Goal: Task Accomplishment & Management: Use online tool/utility

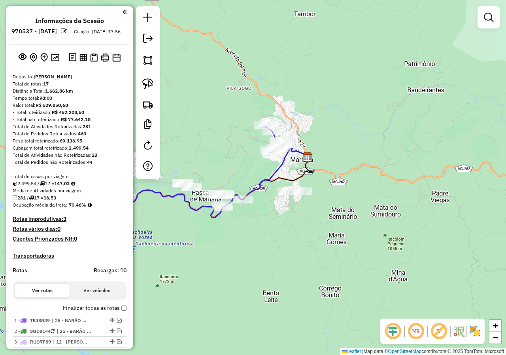
scroll to position [345, 0]
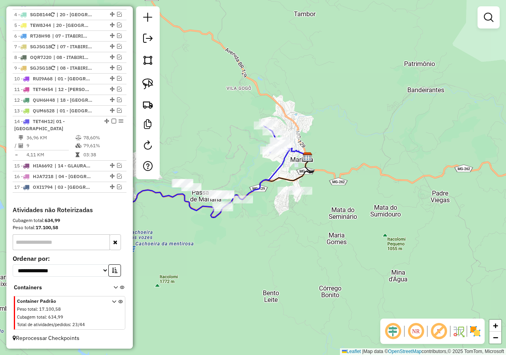
drag, startPoint x: 182, startPoint y: 221, endPoint x: 315, endPoint y: 213, distance: 132.8
click at [304, 217] on div "Janela de atendimento Grade de atendimento Capacidade Transportadoras Veículos …" at bounding box center [253, 177] width 506 height 355
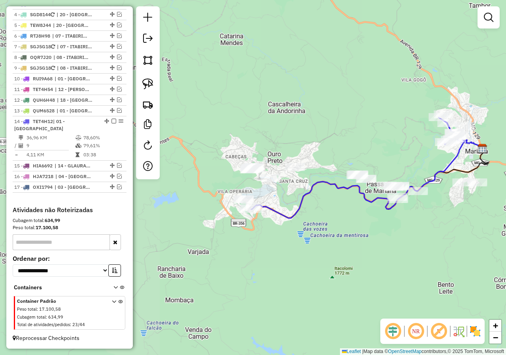
drag, startPoint x: 260, startPoint y: 231, endPoint x: 349, endPoint y: 223, distance: 88.6
click at [349, 223] on div "Janela de atendimento Grade de atendimento Capacidade Transportadoras Veículos …" at bounding box center [253, 177] width 506 height 355
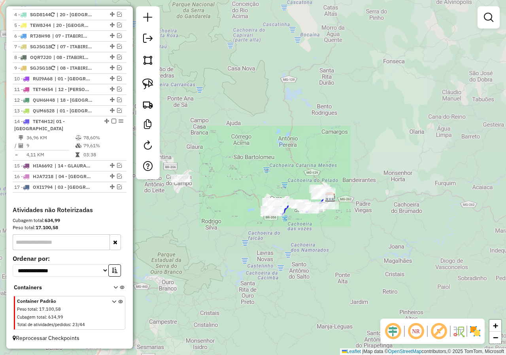
drag, startPoint x: 196, startPoint y: 217, endPoint x: 267, endPoint y: 217, distance: 71.6
click at [267, 217] on div "Janela de atendimento Grade de atendimento Capacidade Transportadoras Veículos …" at bounding box center [253, 177] width 506 height 355
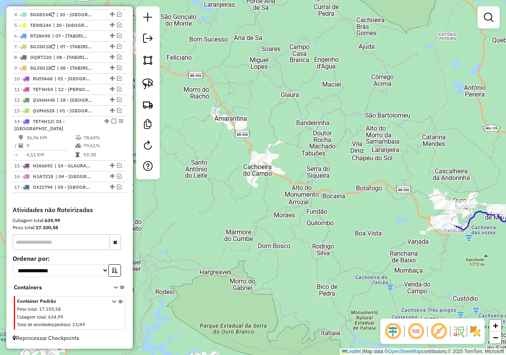
drag, startPoint x: 294, startPoint y: 182, endPoint x: 330, endPoint y: 194, distance: 37.8
click at [330, 194] on div "Janela de atendimento Grade de atendimento Capacidade Transportadoras Veículos …" at bounding box center [253, 177] width 506 height 355
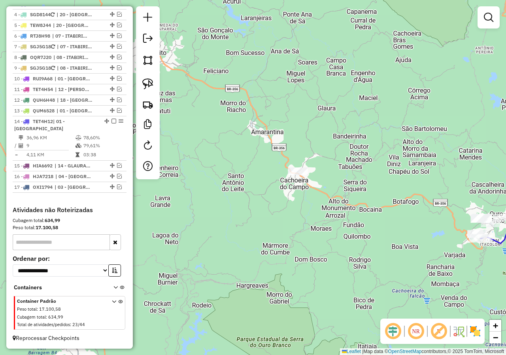
click at [305, 175] on div at bounding box center [298, 171] width 20 height 8
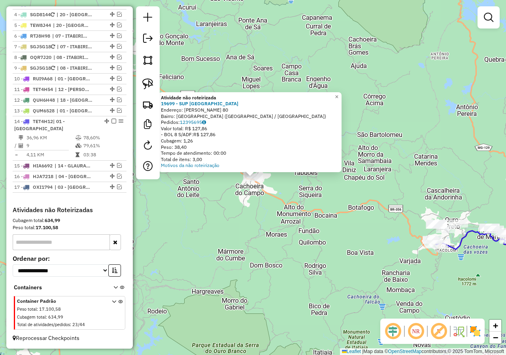
click at [309, 199] on div "Atividade não roteirizada 19699 - SUP VILA IMPERIAL Endereço: JOSE AVELINO MURT…" at bounding box center [253, 177] width 506 height 355
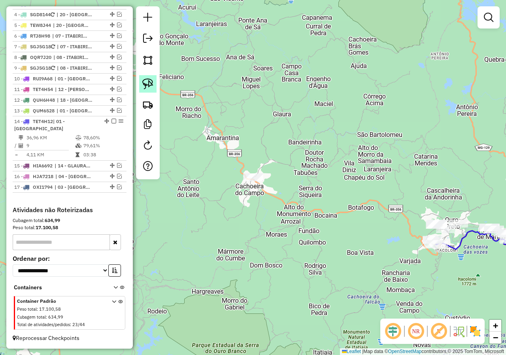
click at [154, 79] on link at bounding box center [147, 83] width 17 height 17
drag, startPoint x: 231, startPoint y: 199, endPoint x: 272, endPoint y: 143, distance: 70.2
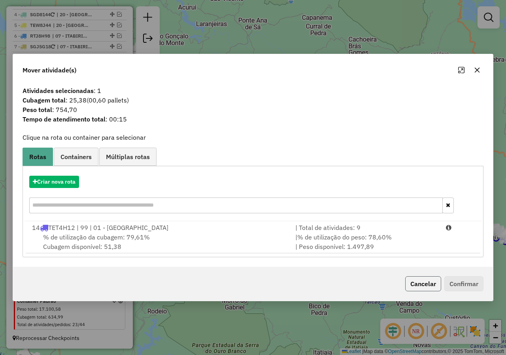
click at [425, 285] on button "Cancelar" at bounding box center [423, 283] width 36 height 15
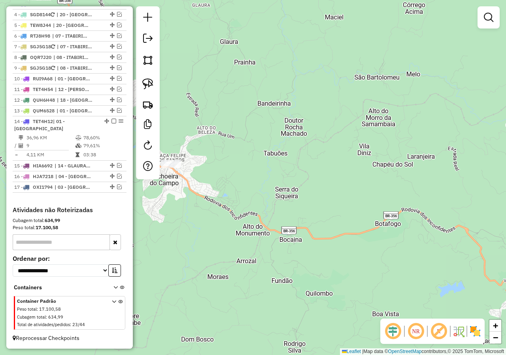
drag, startPoint x: 278, startPoint y: 218, endPoint x: 299, endPoint y: 208, distance: 23.5
click at [301, 213] on div "Janela de atendimento Grade de atendimento Capacidade Transportadoras Veículos …" at bounding box center [253, 177] width 506 height 355
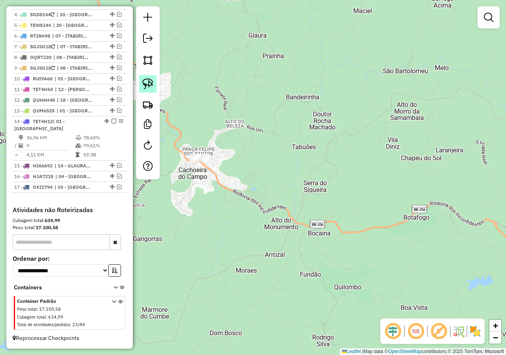
click at [145, 78] on link at bounding box center [147, 83] width 17 height 17
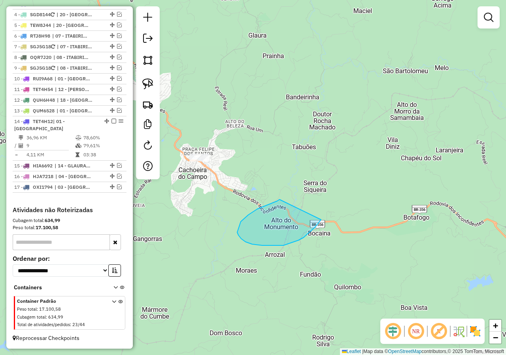
drag, startPoint x: 277, startPoint y: 201, endPoint x: 307, endPoint y: 165, distance: 46.4
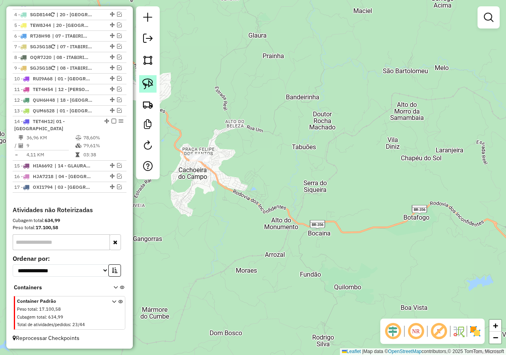
click at [150, 84] on img at bounding box center [147, 83] width 11 height 11
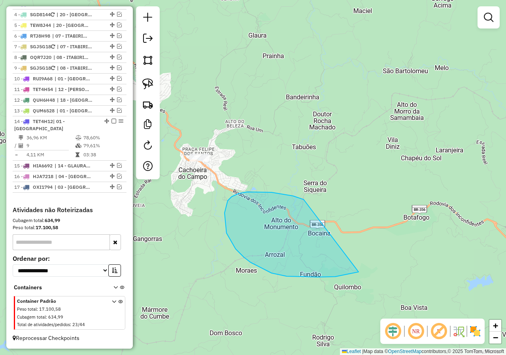
drag, startPoint x: 301, startPoint y: 198, endPoint x: 393, endPoint y: 235, distance: 98.9
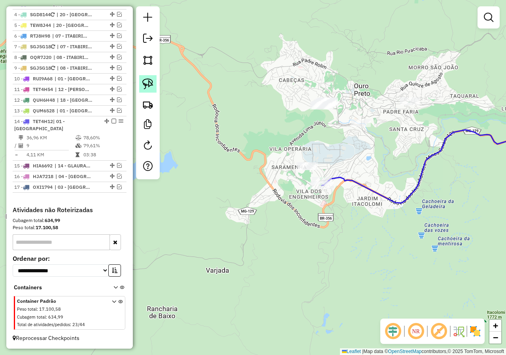
click at [147, 86] on img at bounding box center [147, 83] width 11 height 11
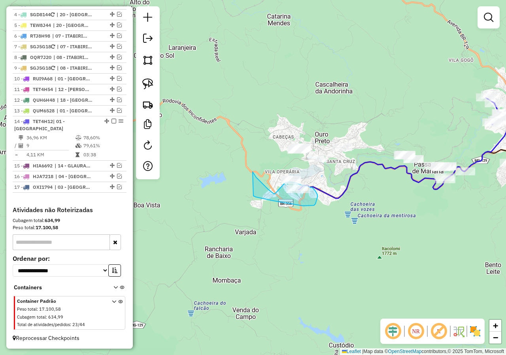
drag, startPoint x: 249, startPoint y: 203, endPoint x: 253, endPoint y: 172, distance: 31.1
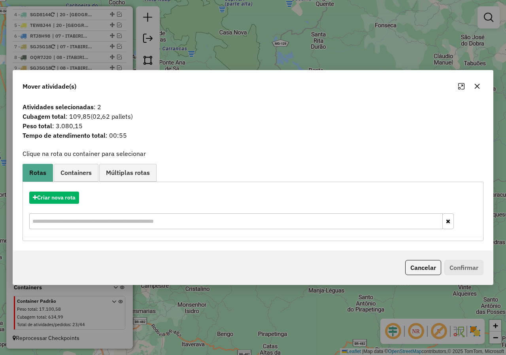
drag, startPoint x: 428, startPoint y: 272, endPoint x: 401, endPoint y: 260, distance: 29.9
click at [427, 272] on button "Cancelar" at bounding box center [423, 267] width 36 height 15
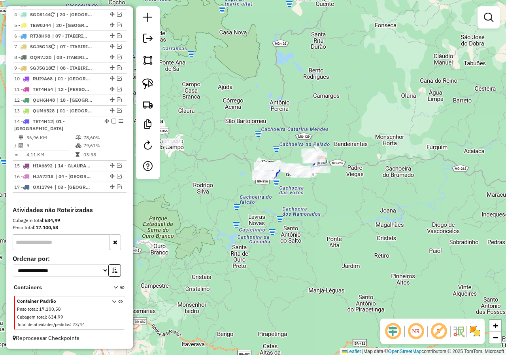
drag, startPoint x: 209, startPoint y: 167, endPoint x: 258, endPoint y: 183, distance: 51.4
click at [259, 183] on div "Janela de atendimento Grade de atendimento Capacidade Transportadoras Veículos …" at bounding box center [253, 177] width 506 height 355
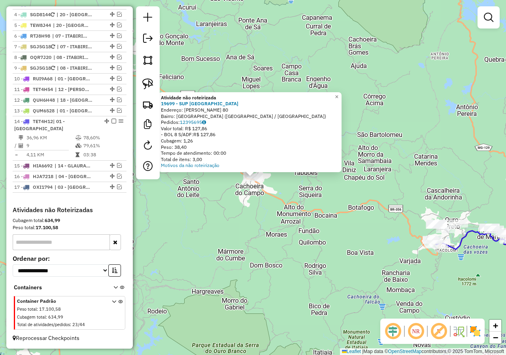
click at [257, 195] on div "Atividade não roteirizada 19699 - SUP VILA IMPERIAL Endereço: JOSE AVELINO MURT…" at bounding box center [253, 177] width 506 height 355
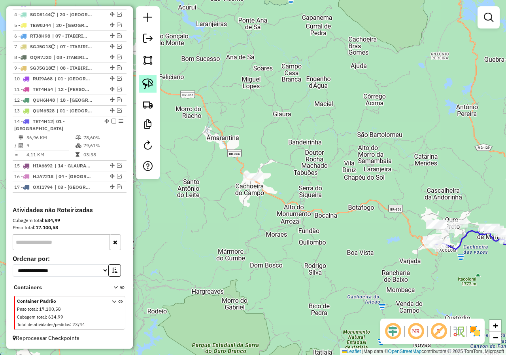
drag, startPoint x: 151, startPoint y: 89, endPoint x: 212, endPoint y: 125, distance: 70.9
click at [150, 90] on link at bounding box center [147, 83] width 17 height 17
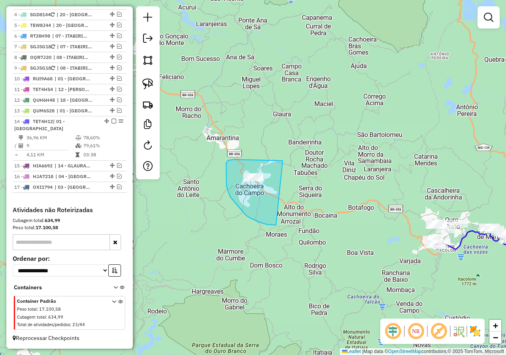
drag, startPoint x: 283, startPoint y: 161, endPoint x: 306, endPoint y: 199, distance: 45.3
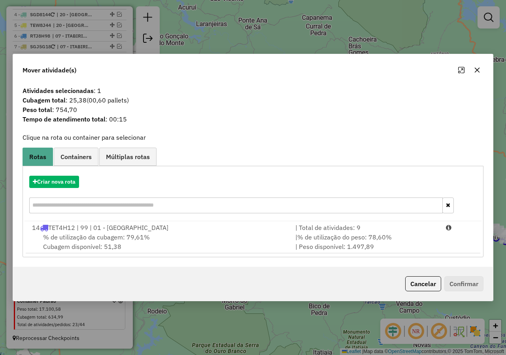
click at [424, 275] on div "Cancelar Confirmar" at bounding box center [253, 284] width 480 height 34
click at [422, 283] on button "Cancelar" at bounding box center [423, 283] width 36 height 15
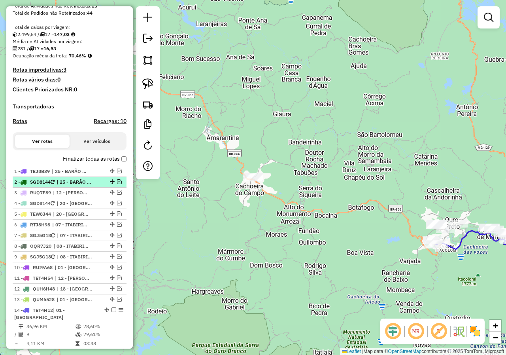
scroll to position [266, 0]
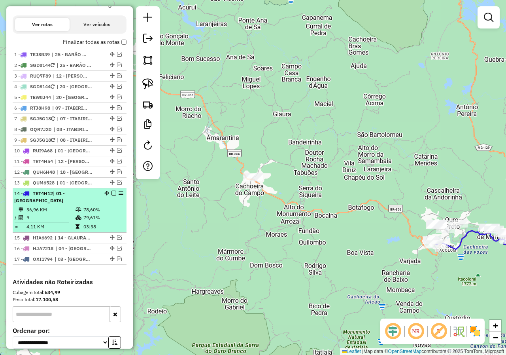
click at [112, 195] on em at bounding box center [114, 193] width 5 height 5
